Goal: Task Accomplishment & Management: Manage account settings

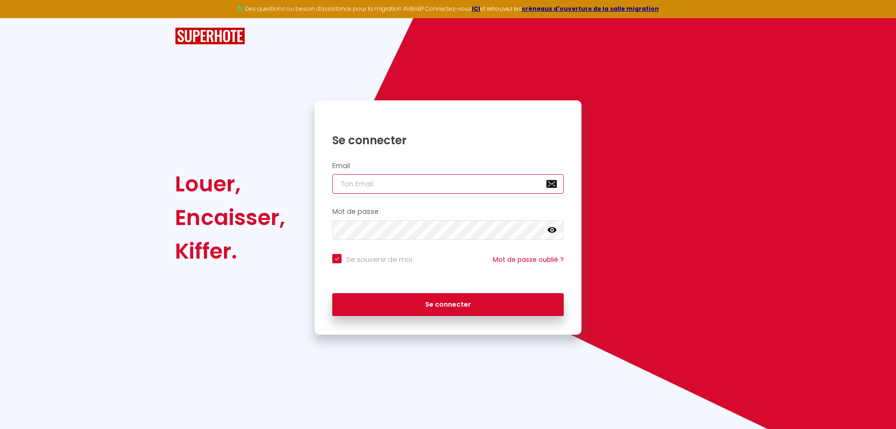
click at [421, 181] on input "email" at bounding box center [447, 184] width 231 height 20
click at [398, 184] on input "email" at bounding box center [447, 184] width 231 height 20
paste input "[EMAIL_ADDRESS][DOMAIN_NAME]"
type input "[EMAIL_ADDRESS][DOMAIN_NAME]"
checkbox input "true"
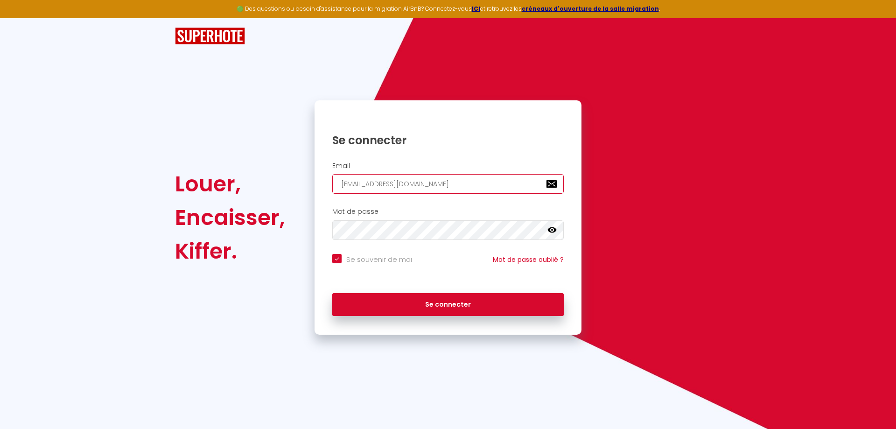
type input "[EMAIL_ADDRESS][DOMAIN_NAME]"
click at [332, 293] on button "Se connecter" at bounding box center [447, 304] width 231 height 23
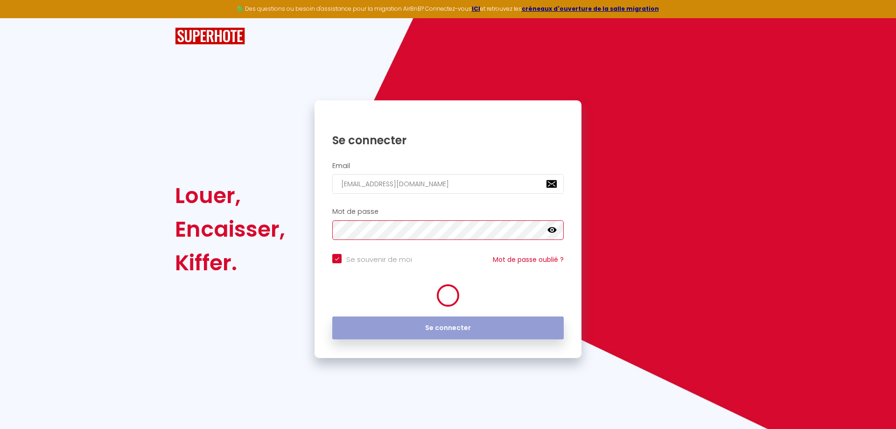
checkbox input "true"
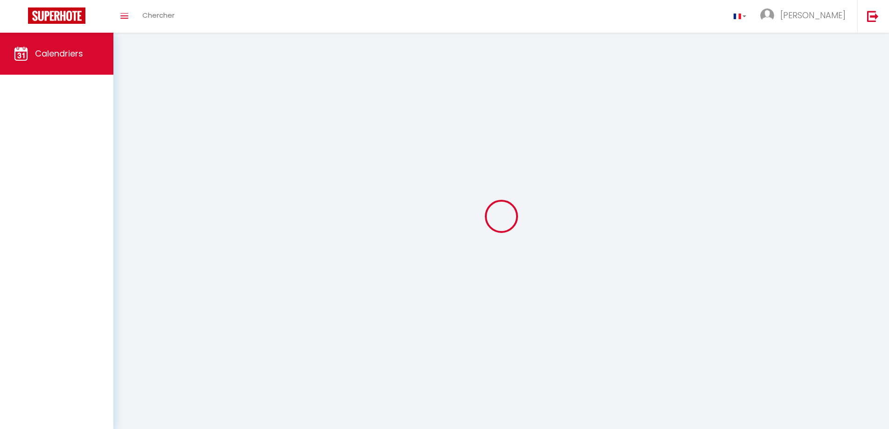
select select
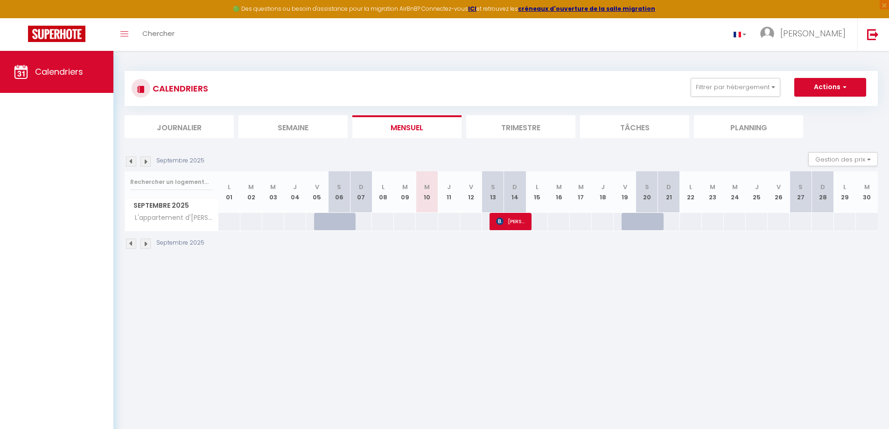
select select
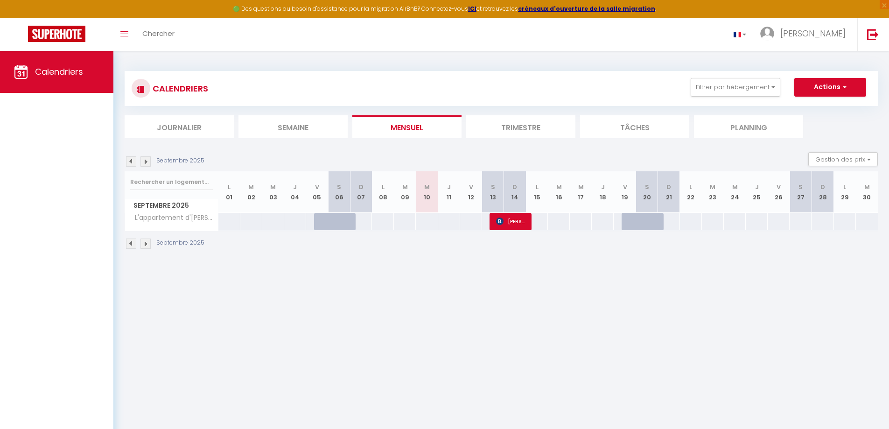
select select
click at [509, 223] on span "[PERSON_NAME]" at bounding box center [510, 221] width 29 height 18
select select "OK"
select select "KO"
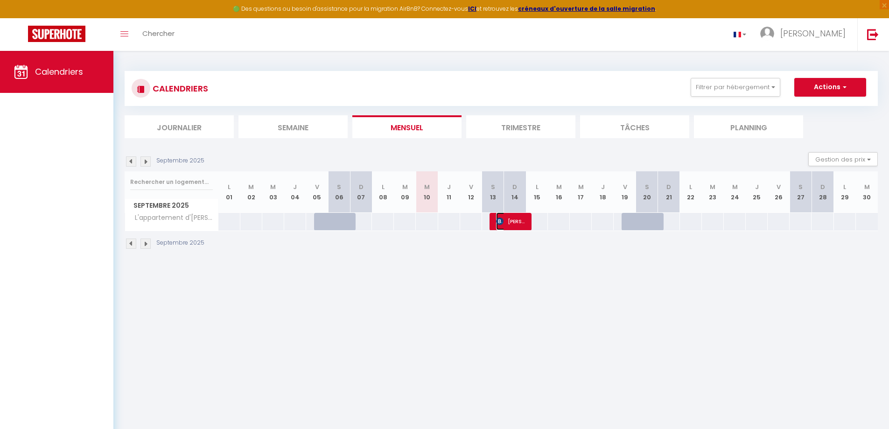
select select "0"
select select "1"
select select
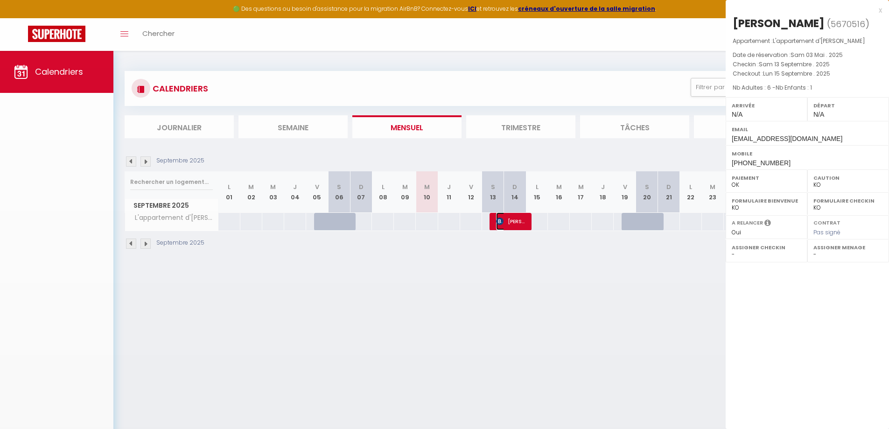
select select "35657"
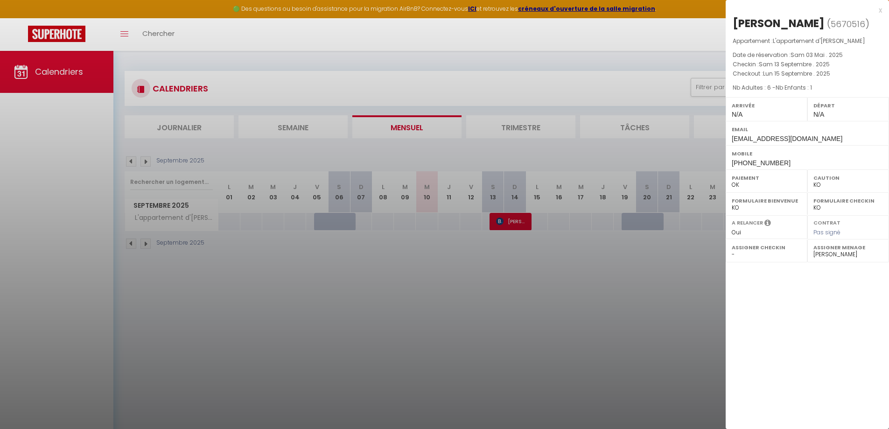
click at [880, 9] on div "x" at bounding box center [804, 10] width 156 height 11
